Goal: Navigation & Orientation: Find specific page/section

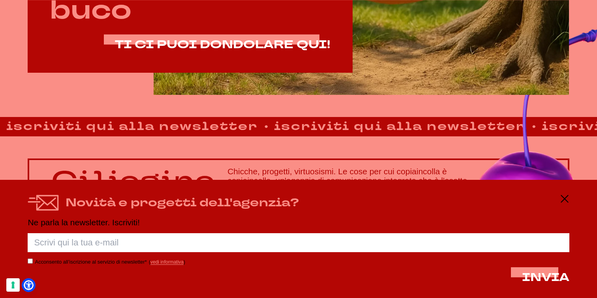
scroll to position [534, 0]
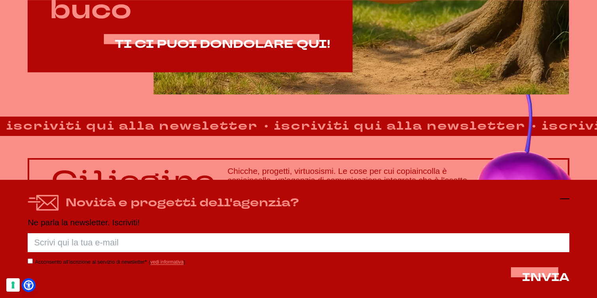
click at [564, 200] on icon at bounding box center [564, 198] width 9 height 9
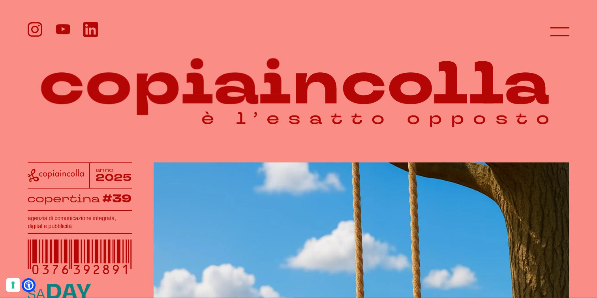
scroll to position [0, 0]
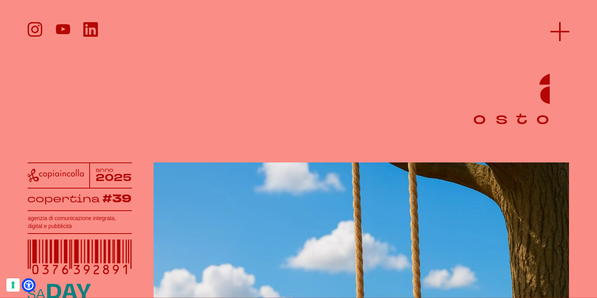
click at [567, 32] on icon at bounding box center [560, 31] width 19 height 19
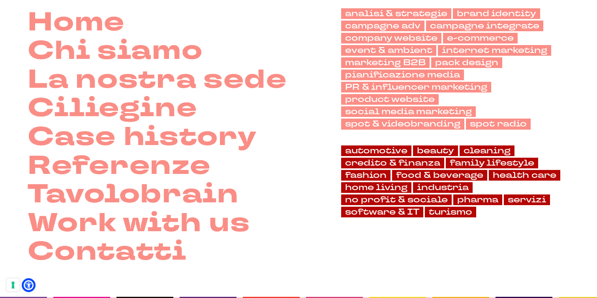
scroll to position [64, 0]
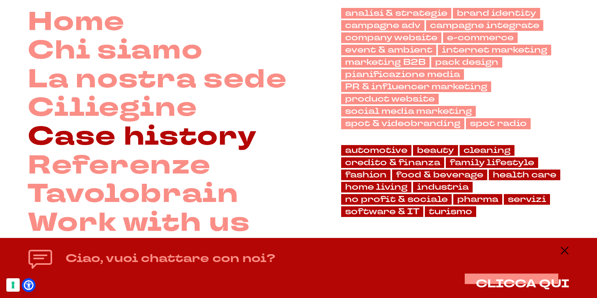
click at [126, 140] on link "Case history" at bounding box center [142, 136] width 229 height 29
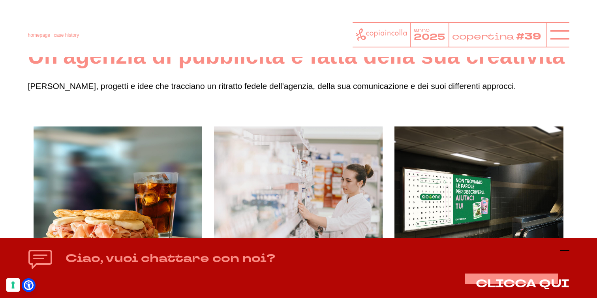
scroll to position [53, 0]
click at [561, 249] on icon at bounding box center [564, 250] width 9 height 9
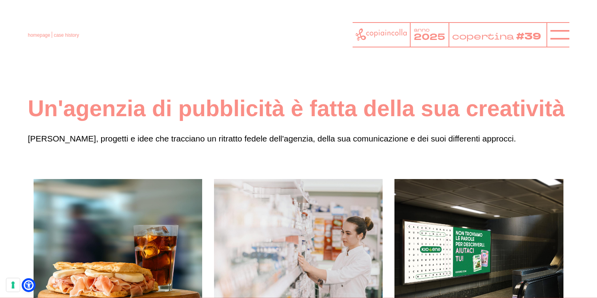
scroll to position [0, 0]
click at [45, 36] on link "homepage" at bounding box center [39, 35] width 23 height 6
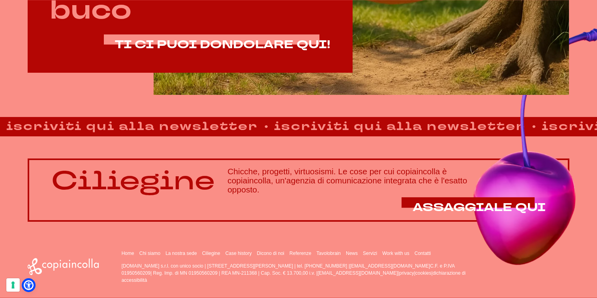
scroll to position [534, 0]
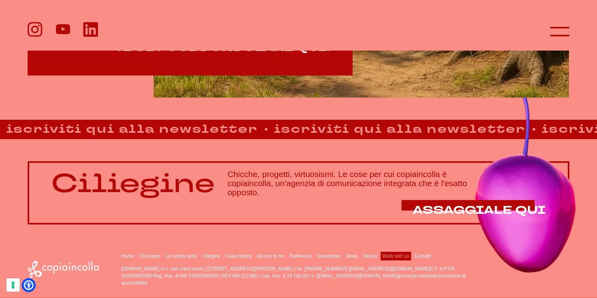
click at [398, 257] on link "Work with us" at bounding box center [395, 256] width 27 height 6
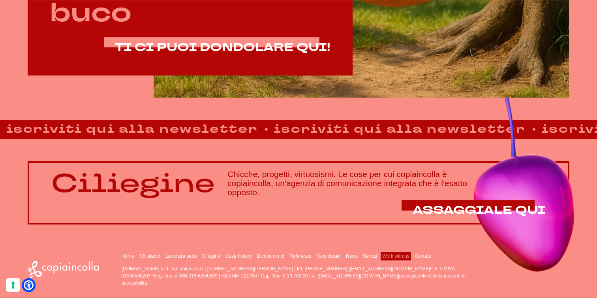
scroll to position [530, 0]
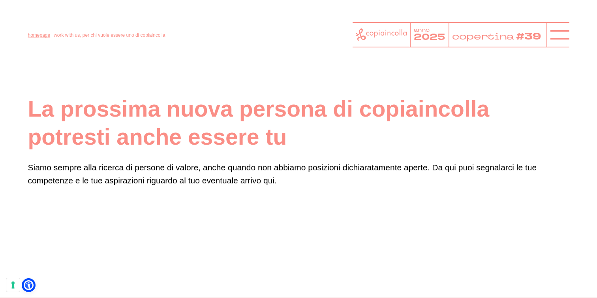
click at [39, 36] on link "homepage" at bounding box center [39, 35] width 23 height 6
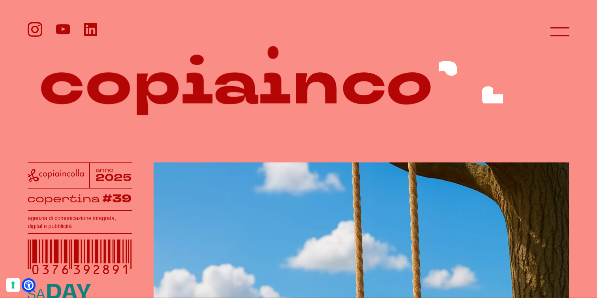
click at [87, 30] on icon at bounding box center [90, 29] width 13 height 13
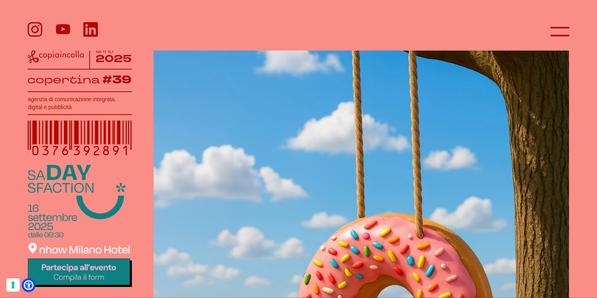
scroll to position [119, 0]
click at [75, 262] on img at bounding box center [80, 226] width 104 height 122
